Goal: Task Accomplishment & Management: Use online tool/utility

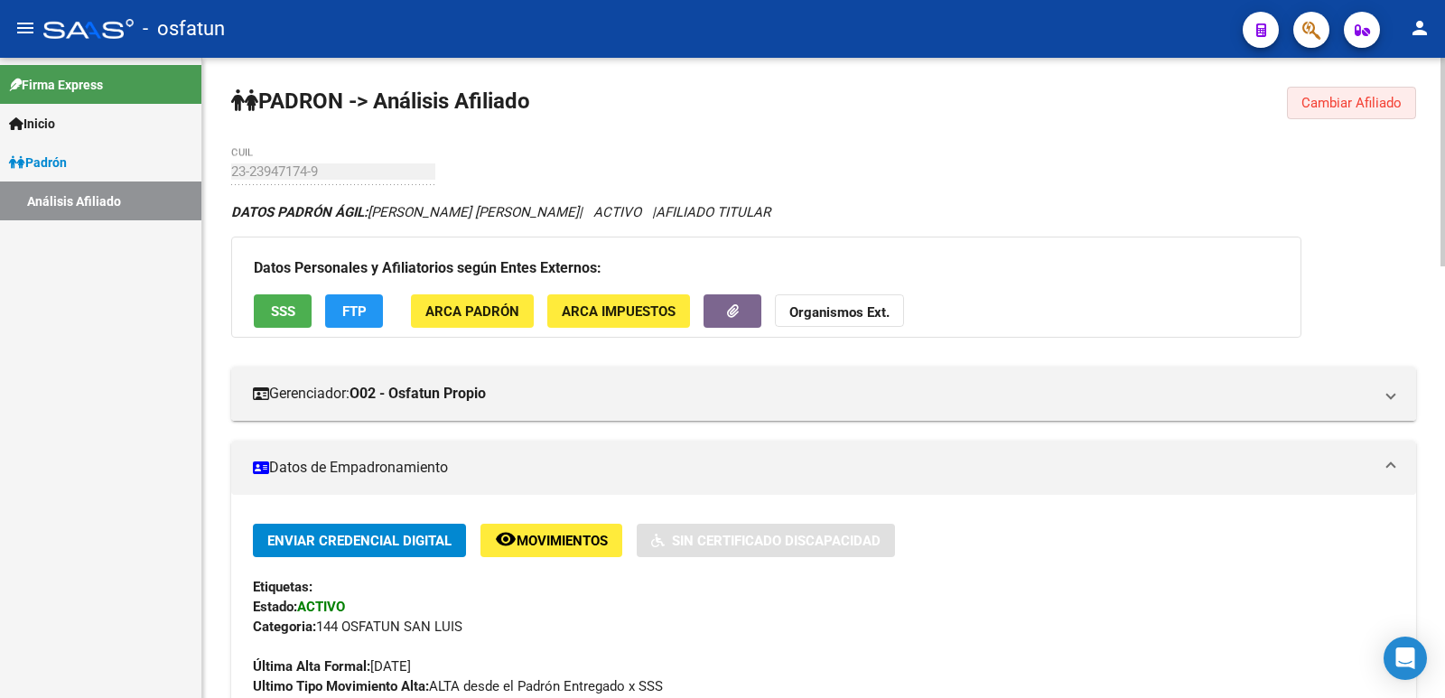
click at [1323, 103] on span "Cambiar Afiliado" at bounding box center [1352, 103] width 100 height 16
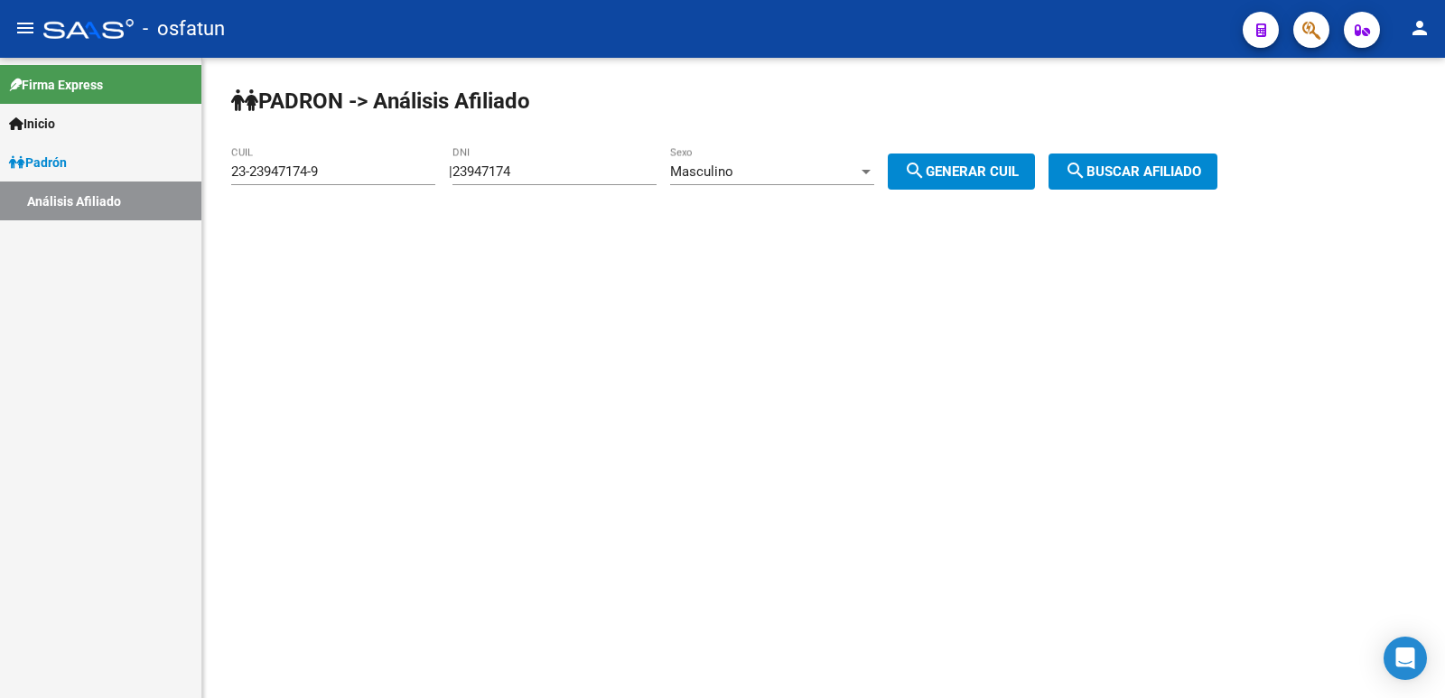
drag, startPoint x: 605, startPoint y: 178, endPoint x: 591, endPoint y: 175, distance: 14.7
click at [591, 175] on div "23947174 DNI" at bounding box center [555, 165] width 204 height 39
drag, startPoint x: 491, startPoint y: 174, endPoint x: 435, endPoint y: 184, distance: 56.0
click at [435, 184] on div "PADRON -> Análisis Afiliado 23-23947174-9 CUIL | 23947174 DNI Masculino Sexo se…" at bounding box center [823, 153] width 1243 height 190
paste input "44718300"
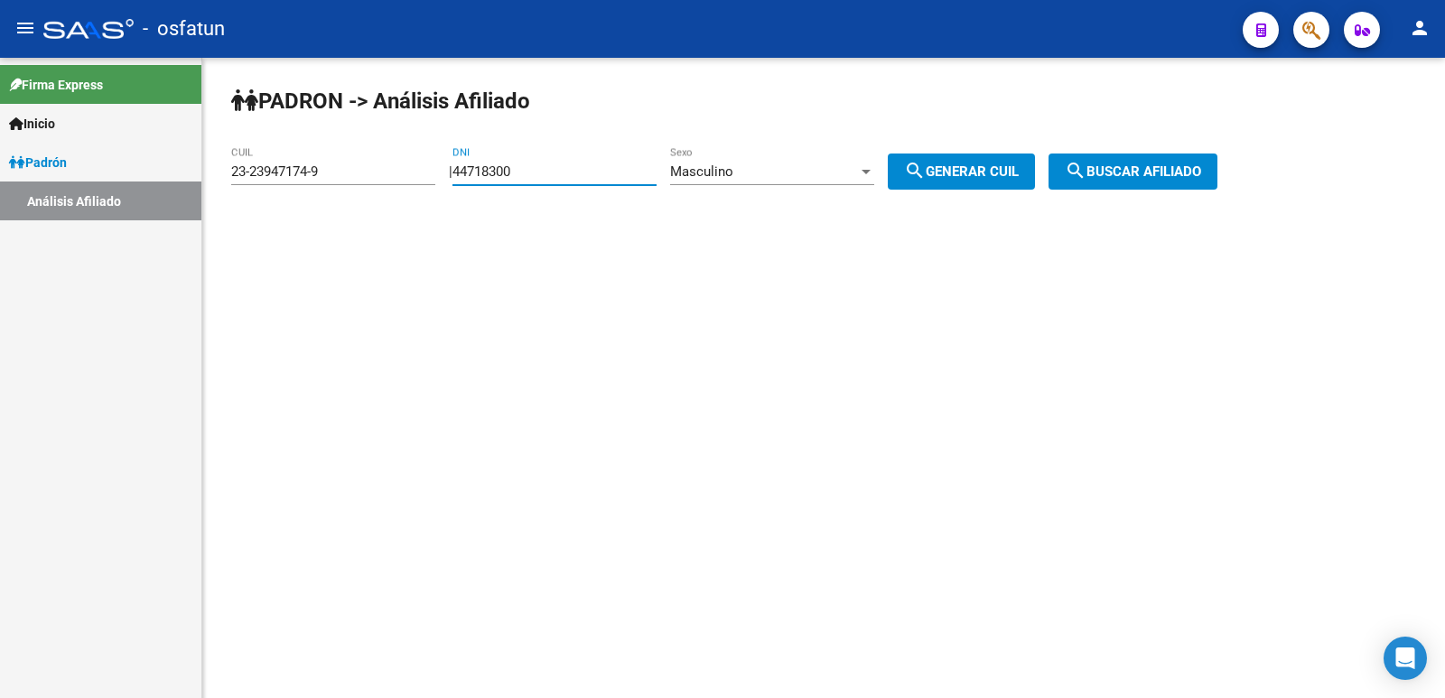
type input "44718300"
click at [734, 168] on span "Masculino" at bounding box center [701, 172] width 63 height 16
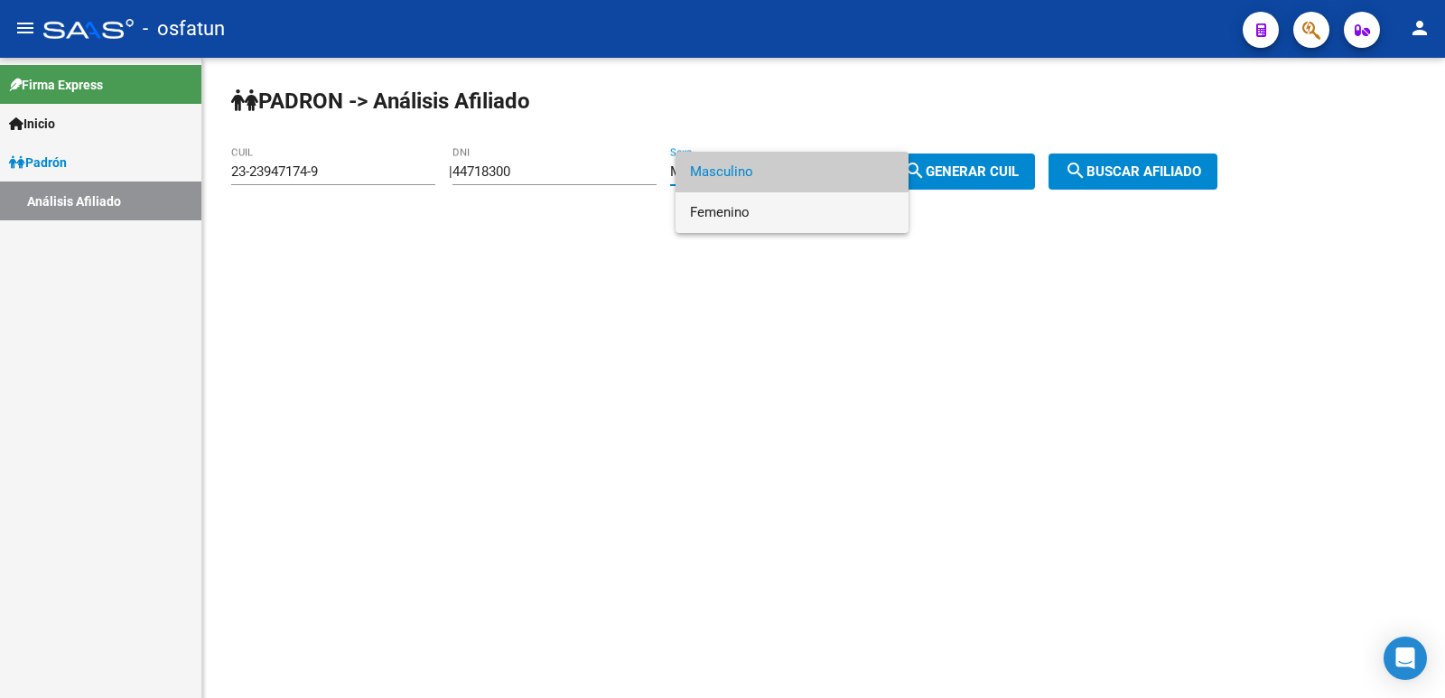
click at [776, 199] on span "Femenino" at bounding box center [792, 212] width 204 height 41
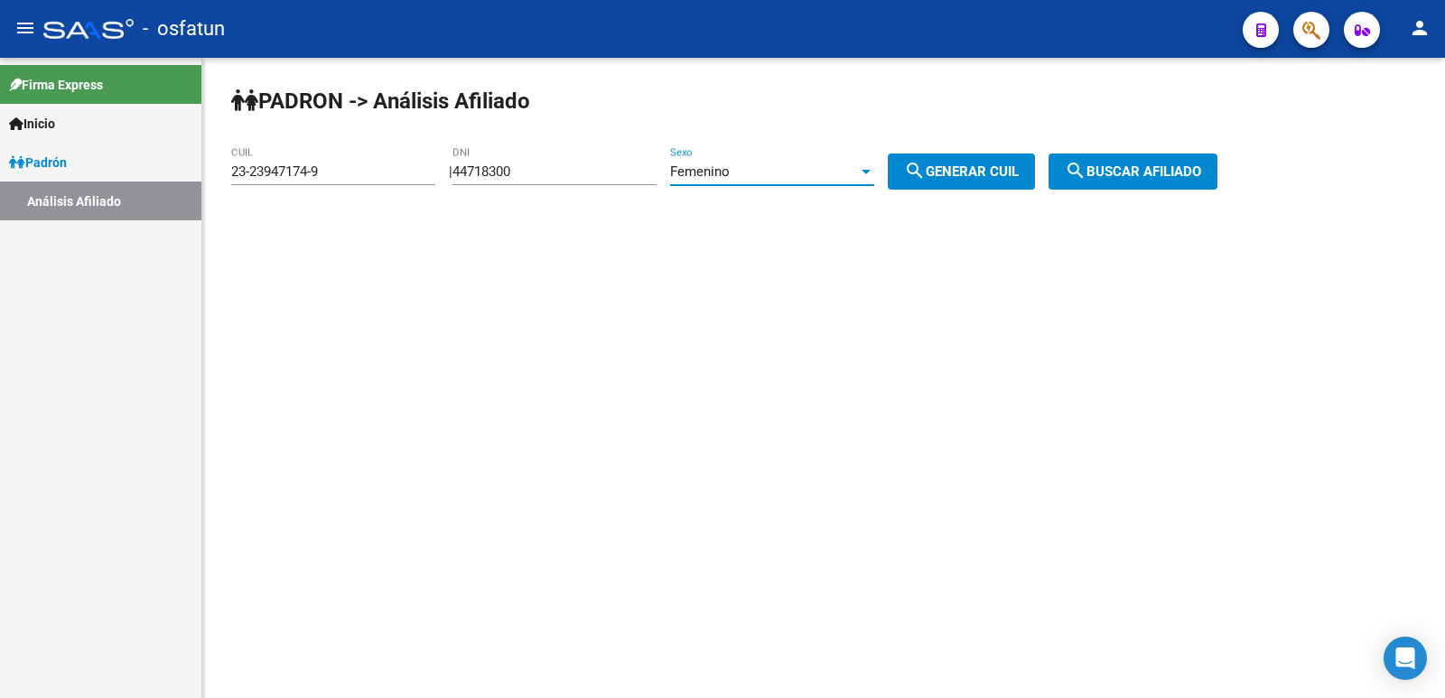
drag, startPoint x: 931, startPoint y: 173, endPoint x: 1107, endPoint y: 183, distance: 176.5
click at [926, 173] on mat-icon "search" at bounding box center [915, 171] width 22 height 22
type input "27-44718300-0"
click at [1137, 175] on span "search Buscar afiliado" at bounding box center [1133, 172] width 136 height 16
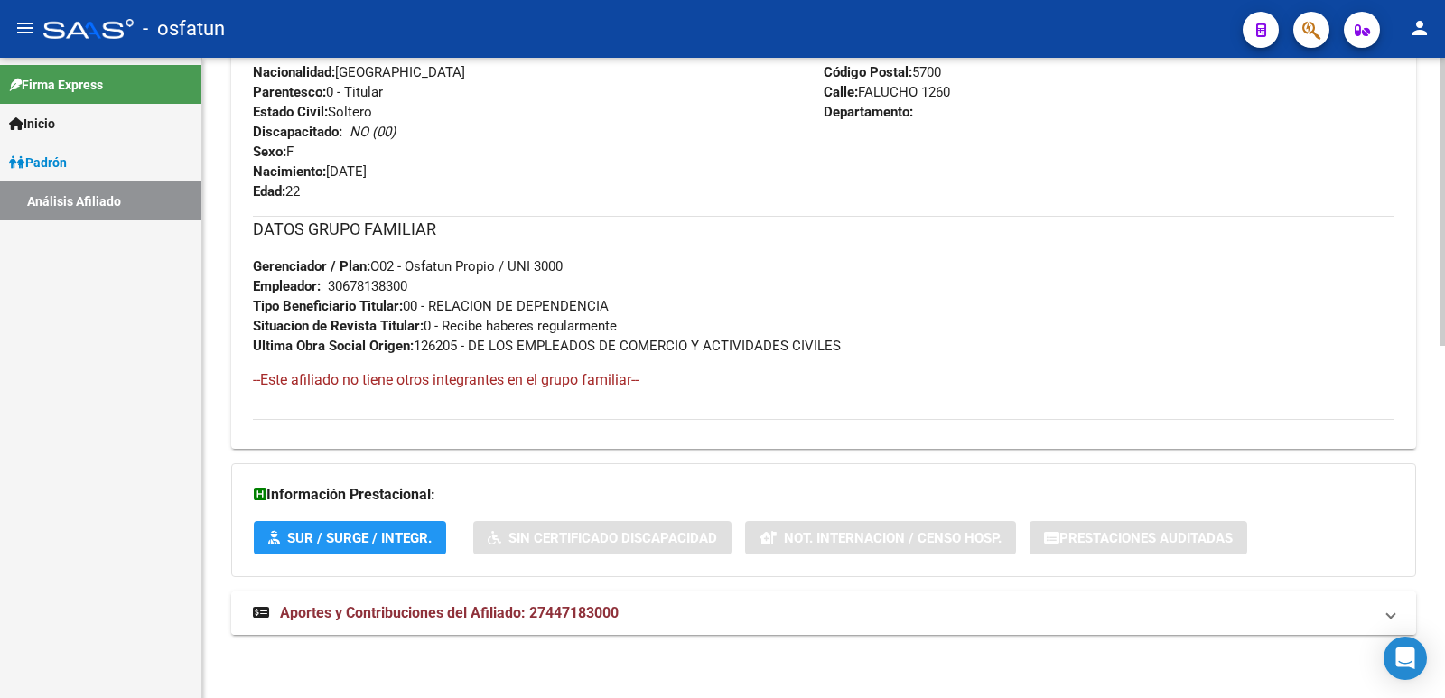
click at [492, 612] on span "Aportes y Contribuciones del Afiliado: 27447183000" at bounding box center [449, 612] width 339 height 17
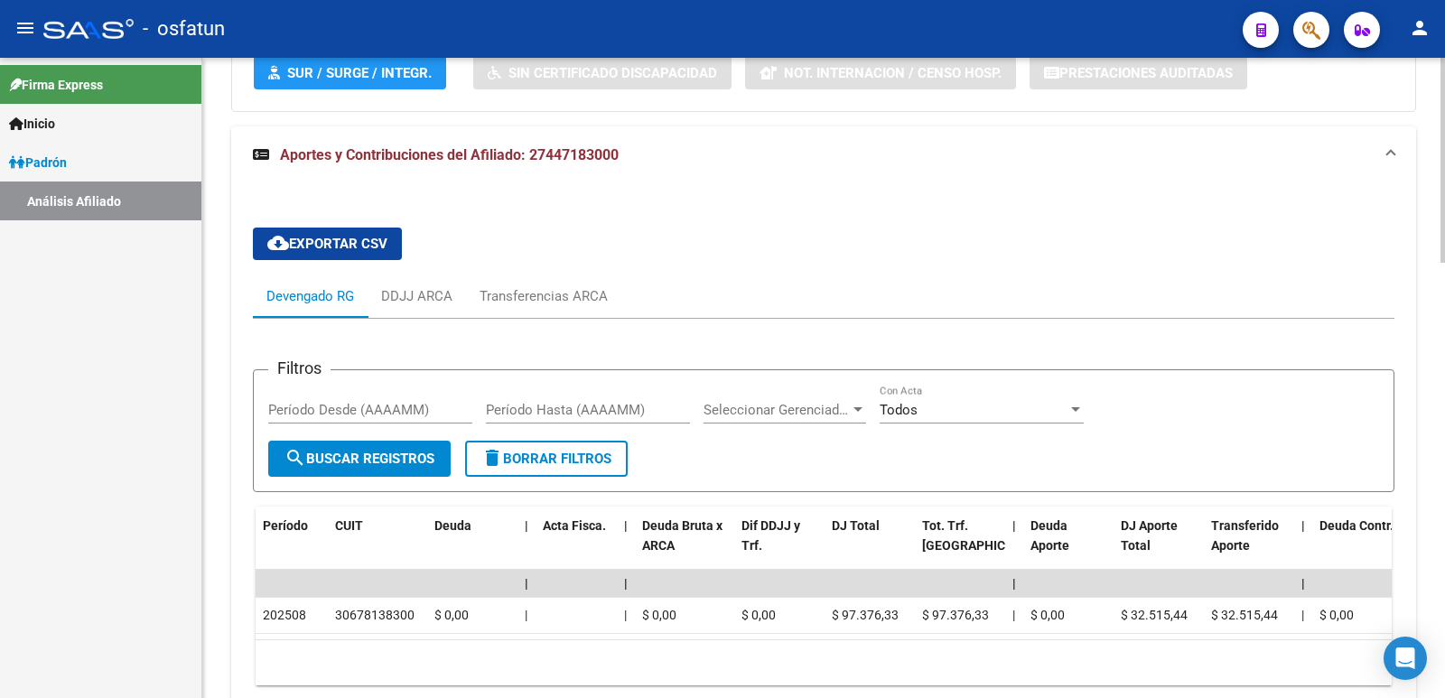
scroll to position [1339, 0]
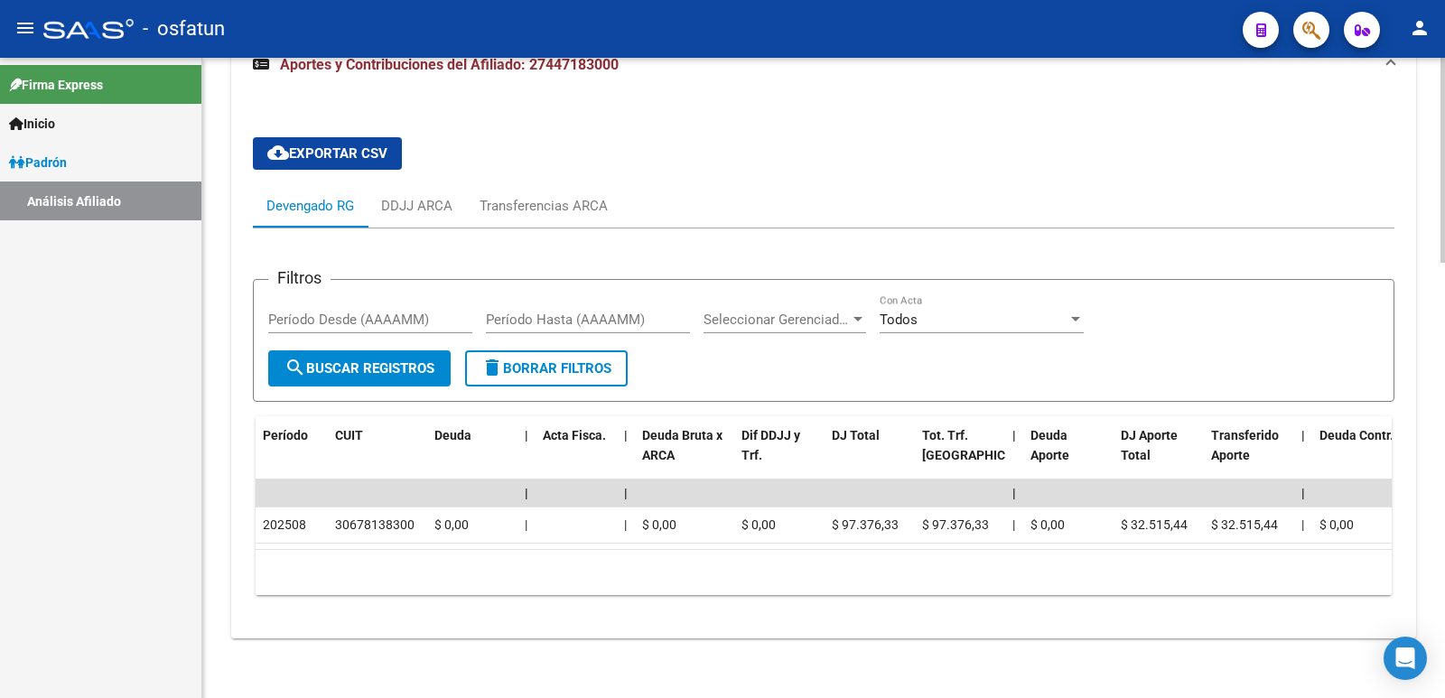
click at [1244, 133] on div "cloud_download Exportar CSV Devengado RG DDJJ ARCA Transferencias ARCA Filtros …" at bounding box center [824, 366] width 1142 height 487
